Goal: Information Seeking & Learning: Learn about a topic

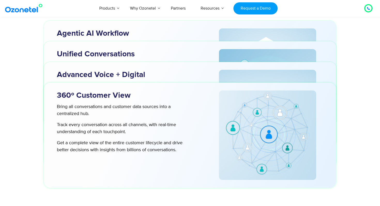
scroll to position [1650, 0]
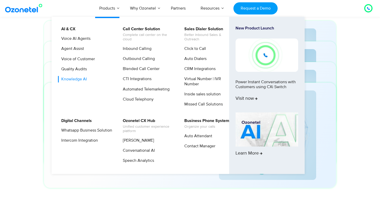
click at [76, 82] on link "Knowledge AI" at bounding box center [73, 79] width 30 height 6
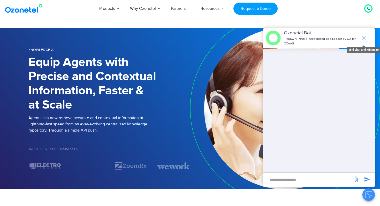
click at [365, 40] on icon "end chat or minimize" at bounding box center [363, 38] width 6 height 6
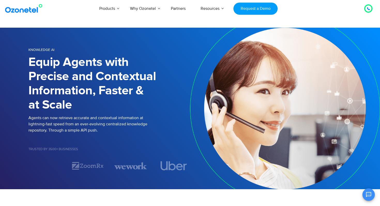
click at [79, 81] on h1 "Equip Agents with Precise and Contextual Information, Faster & at Scale" at bounding box center [108, 83] width 161 height 57
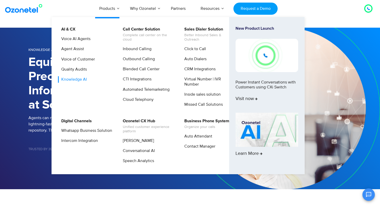
click at [84, 79] on link "Knowledge AI" at bounding box center [73, 79] width 30 height 6
click at [80, 79] on link "Knowledge AI" at bounding box center [73, 79] width 30 height 6
click at [80, 80] on link "Knowledge AI" at bounding box center [73, 79] width 30 height 6
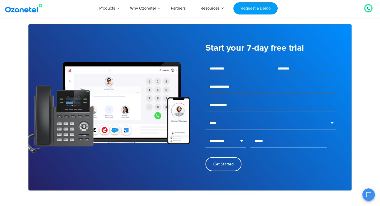
scroll to position [574, 0]
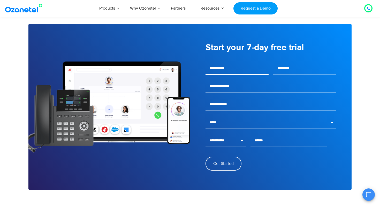
click at [250, 69] on input "text" at bounding box center [236, 68] width 63 height 13
type input "******"
click at [253, 86] on input "email" at bounding box center [270, 86] width 130 height 13
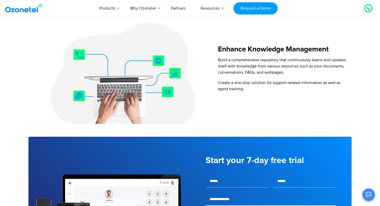
scroll to position [459, 0]
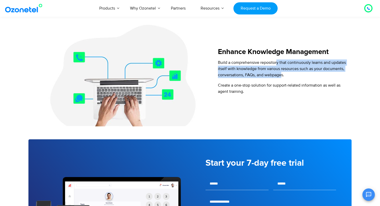
drag, startPoint x: 277, startPoint y: 61, endPoint x: 282, endPoint y: 72, distance: 12.6
click at [282, 72] on span "Build a comprehensive repository that continuously learns and updates itself wi…" at bounding box center [282, 69] width 128 height 18
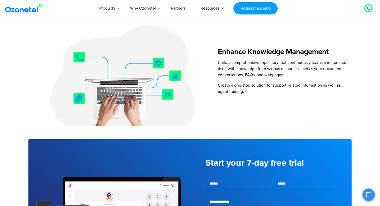
click at [283, 83] on span "Create a one-stop solution for support-related information as well as agent tra…" at bounding box center [279, 88] width 122 height 11
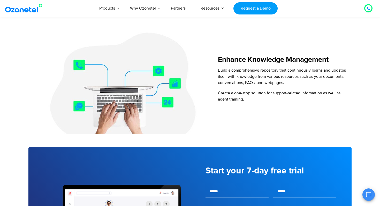
scroll to position [448, 0]
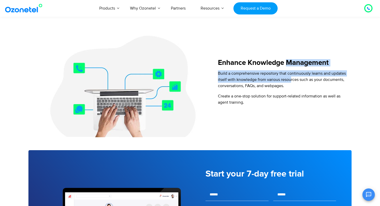
drag, startPoint x: 288, startPoint y: 61, endPoint x: 290, endPoint y: 79, distance: 17.9
click at [290, 79] on div "Enhance Knowledge Management Build a comprehensive repository that continuously…" at bounding box center [282, 84] width 138 height 106
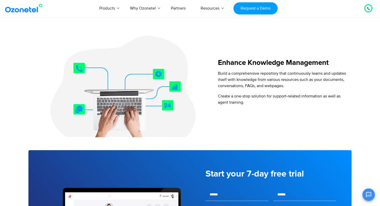
click at [282, 87] on span "Build a comprehensive repository that continuously learns and updates itself wi…" at bounding box center [282, 80] width 128 height 18
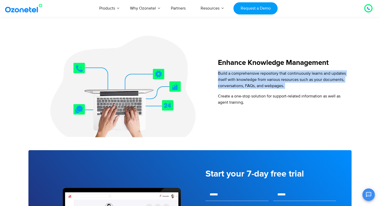
click at [282, 87] on span "Build a comprehensive repository that continuously learns and updates itself wi…" at bounding box center [282, 80] width 128 height 18
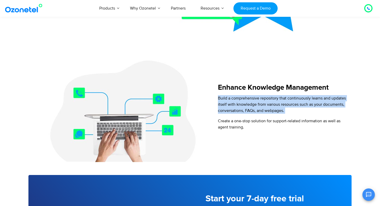
scroll to position [426, 0]
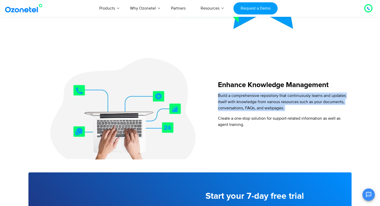
click at [295, 101] on span "Build a comprehensive repository that continuously learns and updates itself wi…" at bounding box center [282, 102] width 128 height 18
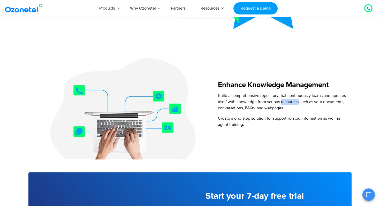
click at [295, 101] on span "Build a comprehensive repository that continuously learns and updates itself wi…" at bounding box center [282, 102] width 128 height 18
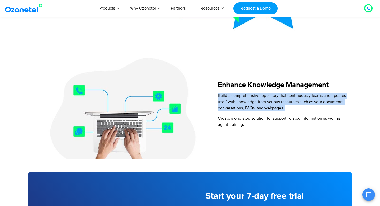
click at [295, 101] on span "Build a comprehensive repository that continuously learns and updates itself wi…" at bounding box center [282, 102] width 128 height 18
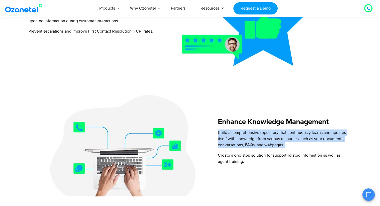
scroll to position [393, 0]
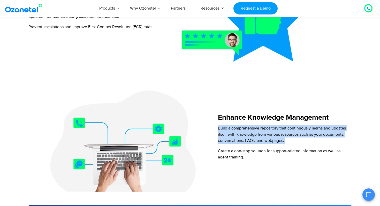
click at [303, 139] on p "Build a comprehensive repository that continuously learns and updates itself wi…" at bounding box center [284, 134] width 133 height 19
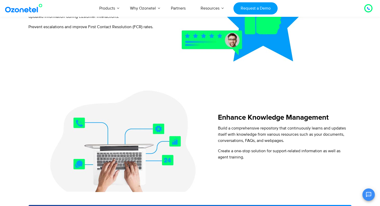
click at [303, 139] on p "Build a comprehensive repository that continuously learns and updates itself wi…" at bounding box center [284, 134] width 133 height 19
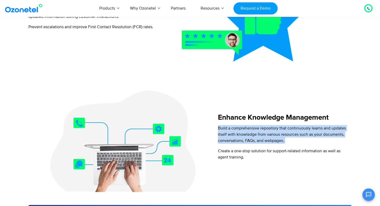
click at [303, 139] on p "Build a comprehensive repository that continuously learns and updates itself wi…" at bounding box center [284, 134] width 133 height 19
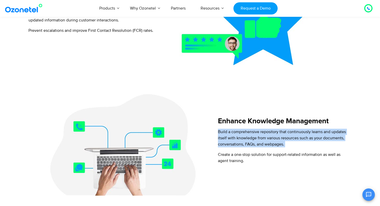
scroll to position [390, 0]
click at [269, 137] on span "Build a comprehensive repository that continuously learns and updates itself wi…" at bounding box center [282, 138] width 128 height 18
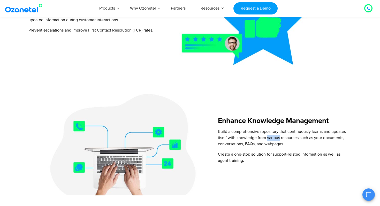
click at [269, 137] on span "Build a comprehensive repository that continuously learns and updates itself wi…" at bounding box center [282, 138] width 128 height 18
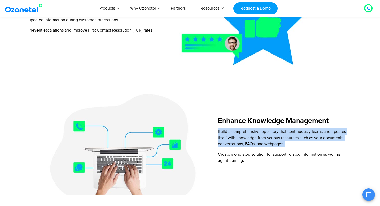
click at [269, 137] on span "Build a comprehensive repository that continuously learns and updates itself wi…" at bounding box center [282, 138] width 128 height 18
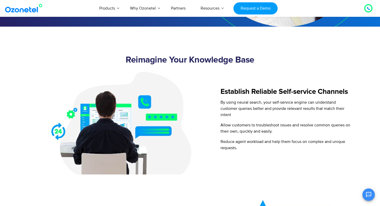
scroll to position [163, 0]
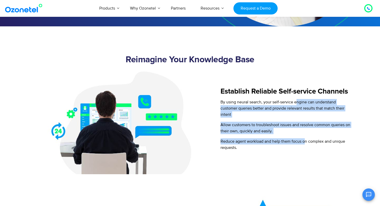
drag, startPoint x: 297, startPoint y: 103, endPoint x: 304, endPoint y: 144, distance: 41.9
click at [304, 144] on div "By using neural search, your self-service engine can understand customer querie…" at bounding box center [285, 125] width 130 height 52
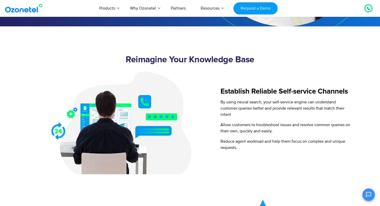
click at [301, 147] on p "Reduce agent workload and help them focus on complex and unique requests." at bounding box center [285, 144] width 130 height 12
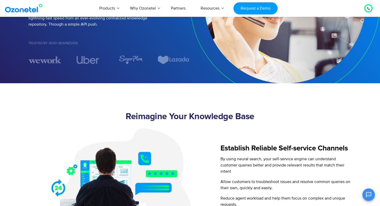
scroll to position [0, 0]
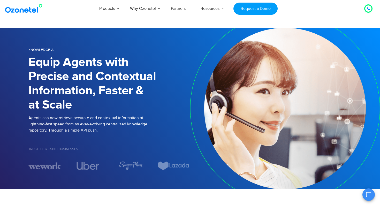
click at [91, 131] on p "Agents can now retrieve accurate and contextual information at lightning-fast s…" at bounding box center [108, 124] width 161 height 19
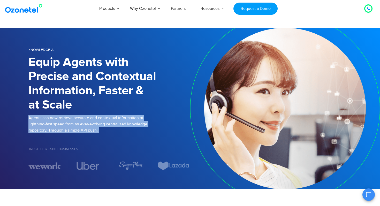
click at [91, 131] on p "Agents can now retrieve accurate and contextual information at lightning-fast s…" at bounding box center [108, 124] width 161 height 19
click at [113, 136] on div "Agents can now retrieve accurate and contextual information at lightning-fast s…" at bounding box center [108, 127] width 161 height 25
